Goal: Task Accomplishment & Management: Manage account settings

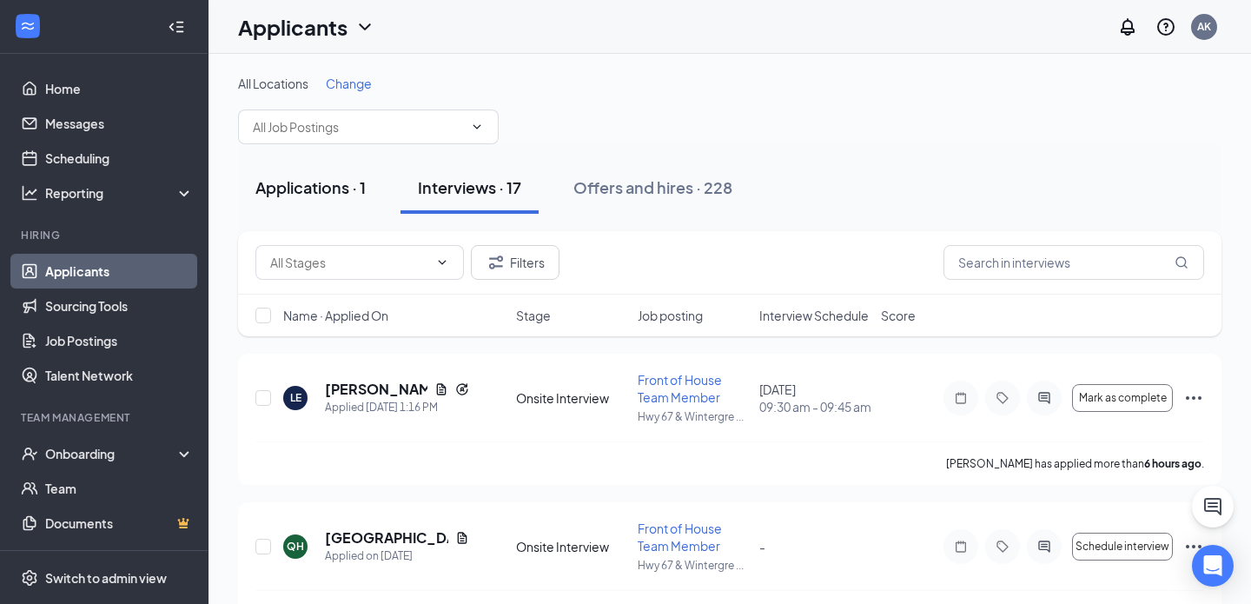
click at [354, 162] on button "Applications · 1" at bounding box center [310, 188] width 145 height 52
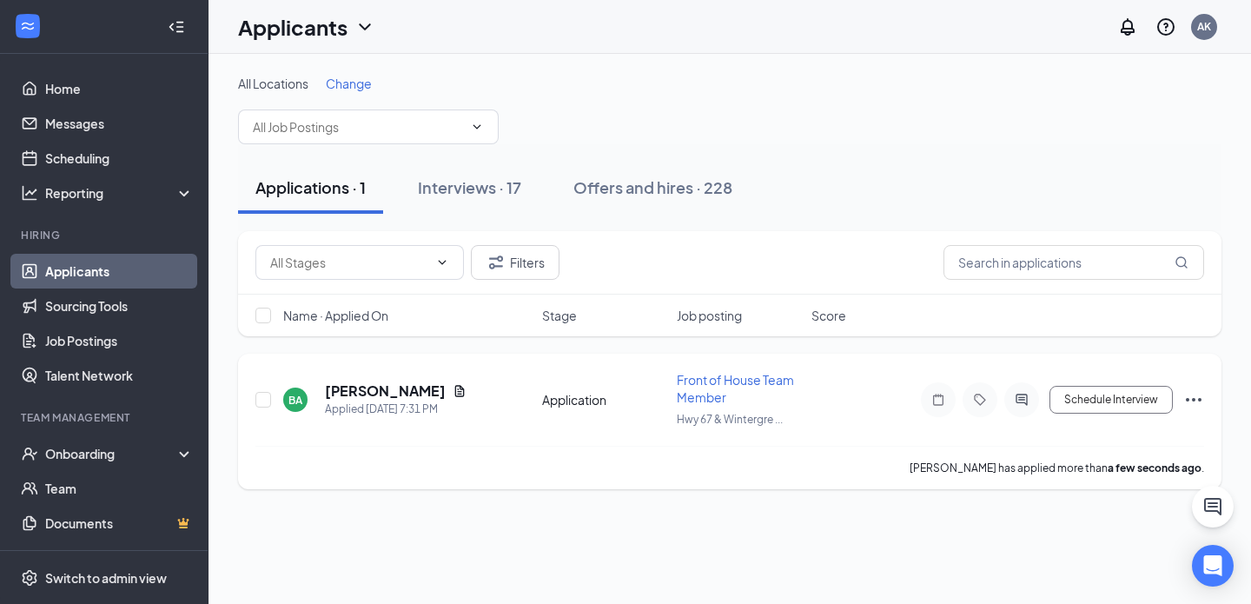
click at [396, 391] on h5 "[PERSON_NAME]" at bounding box center [385, 390] width 121 height 19
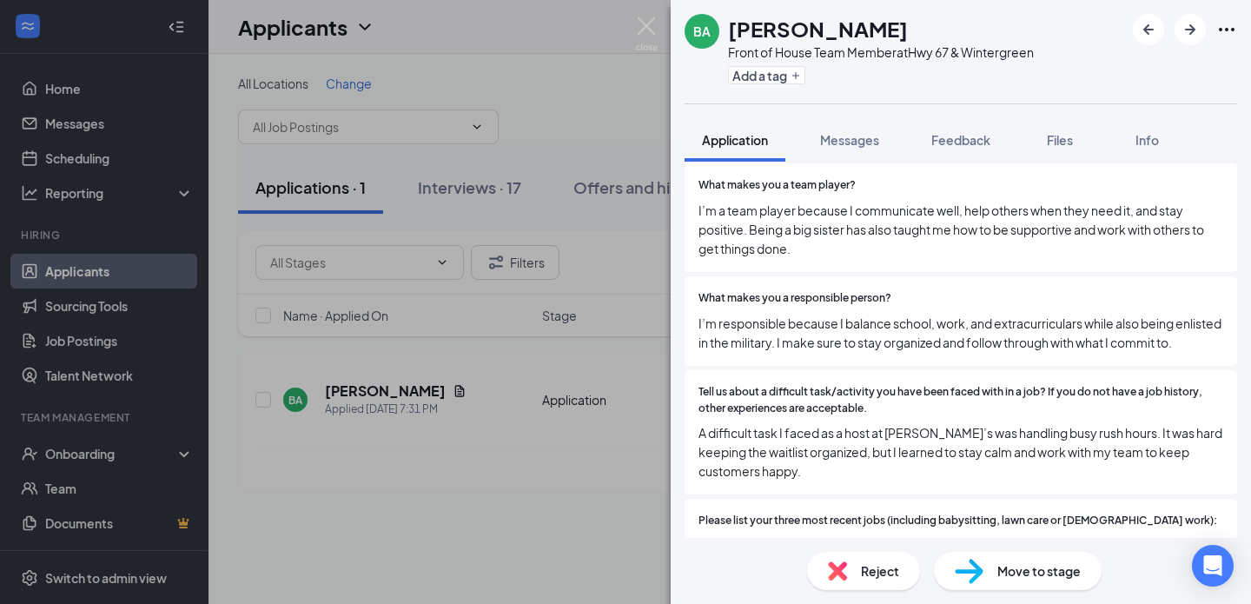
scroll to position [1196, 0]
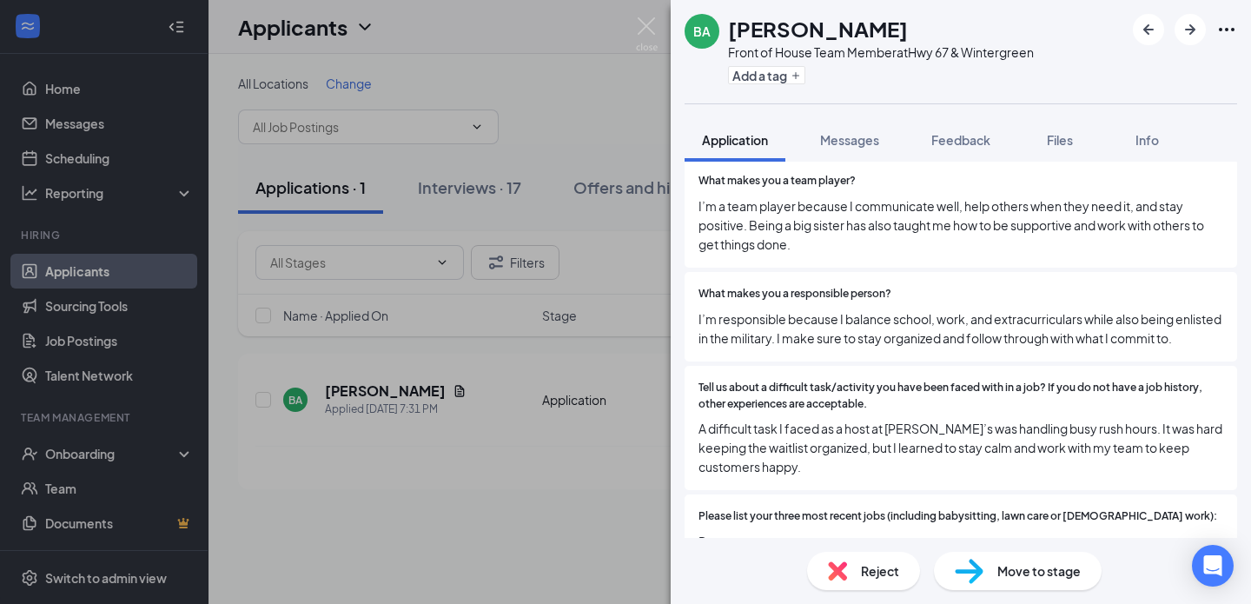
click at [839, 569] on img at bounding box center [837, 570] width 19 height 19
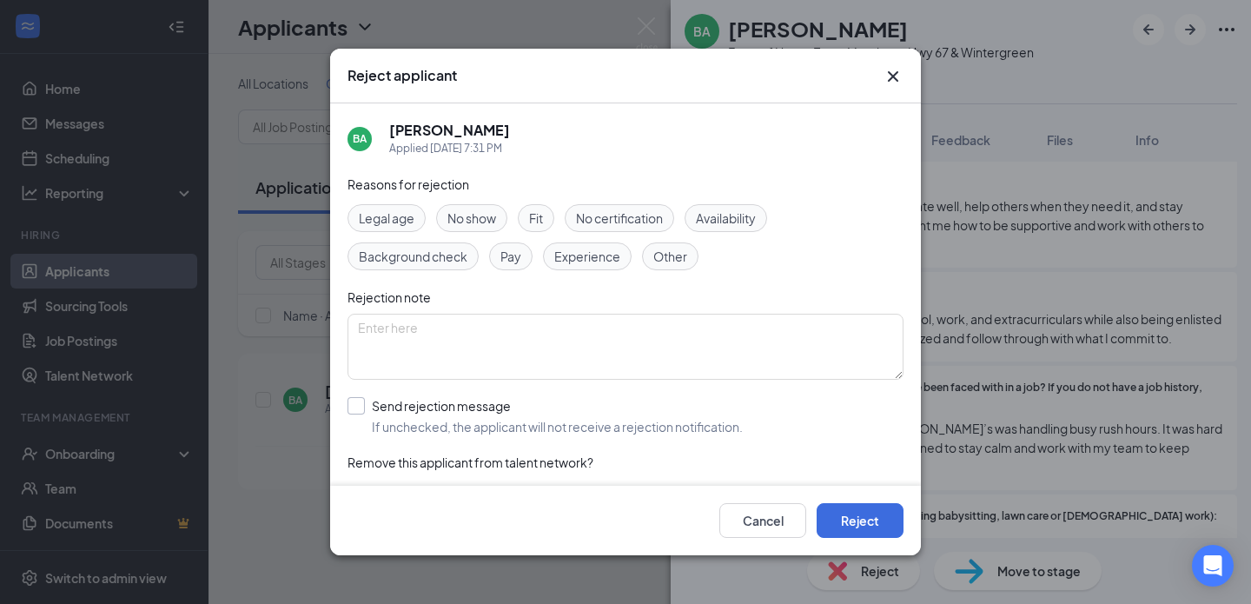
click at [474, 416] on input "Send rejection message If unchecked, the applicant will not receive a rejection…" at bounding box center [545, 416] width 395 height 38
checkbox input "true"
click at [883, 520] on button "Reject" at bounding box center [860, 520] width 87 height 35
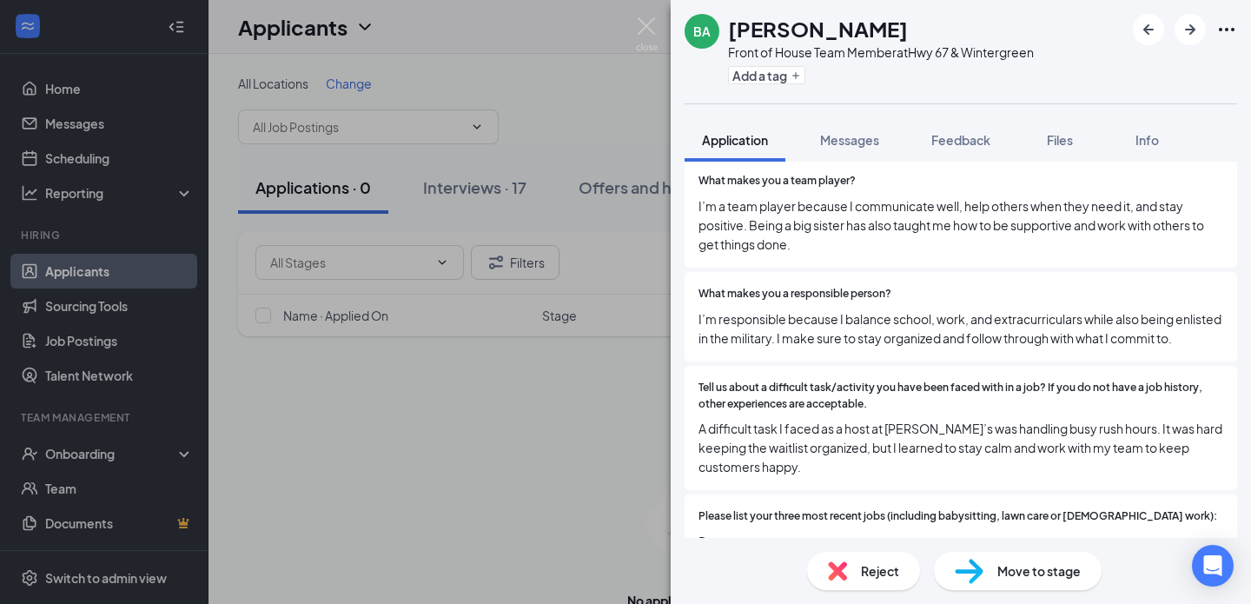
click at [646, 17] on div "BA [PERSON_NAME] Front of House Team Member at Hwy 67 & Wintergreen Add a tag A…" at bounding box center [625, 302] width 1251 height 604
